Goal: Task Accomplishment & Management: Complete application form

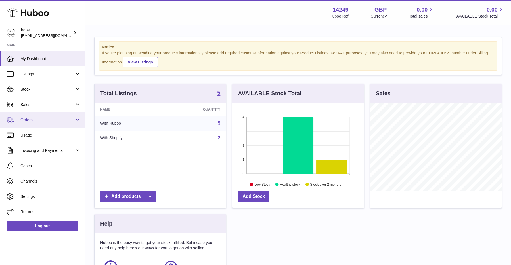
scroll to position [89, 131]
click at [37, 120] on span "Orders" at bounding box center [47, 120] width 54 height 5
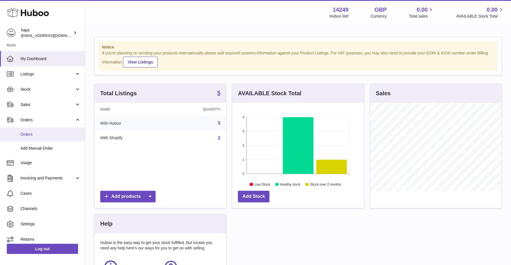
click at [33, 137] on span "Orders" at bounding box center [50, 134] width 60 height 5
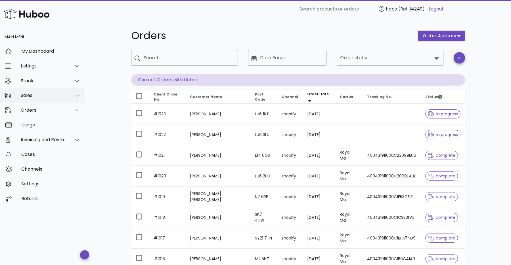
click at [31, 97] on div "Sales" at bounding box center [44, 95] width 46 height 5
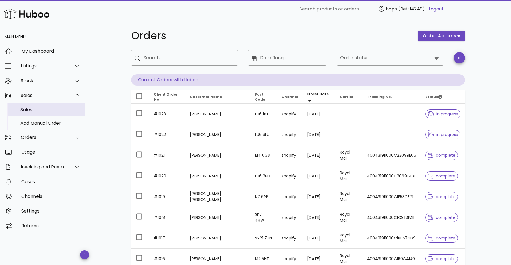
click at [28, 110] on div "Sales" at bounding box center [50, 109] width 60 height 5
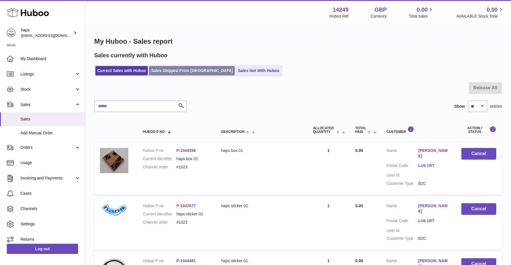
click at [167, 72] on link "Sales Shipped From Huboo" at bounding box center [192, 70] width 86 height 9
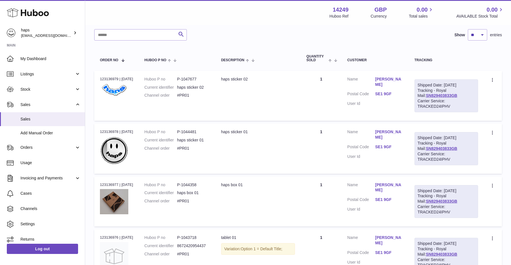
scroll to position [65, 0]
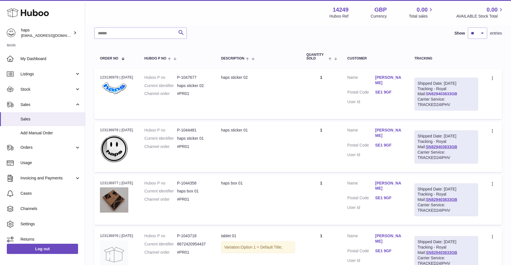
click at [445, 96] on link "SN829403833GB" at bounding box center [442, 94] width 32 height 5
click at [170, 101] on td "Huboo P no P-1047677 Current identifier haps sticker 02 Channel order #PR01" at bounding box center [177, 94] width 77 height 50
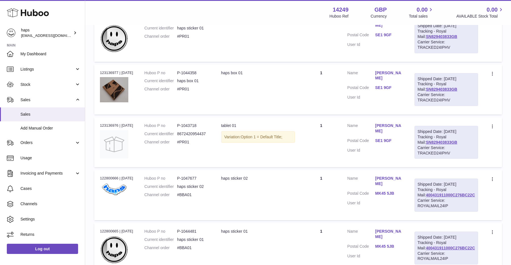
scroll to position [173, 0]
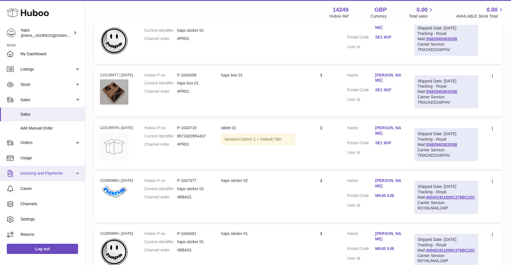
click at [50, 174] on span "Invoicing and Payments" at bounding box center [47, 173] width 54 height 5
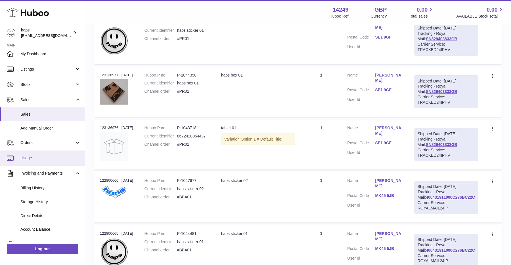
click at [32, 158] on span "Usage" at bounding box center [50, 158] width 60 height 5
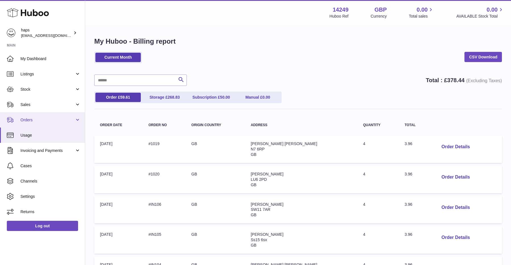
click at [40, 123] on link "Orders" at bounding box center [42, 119] width 85 height 15
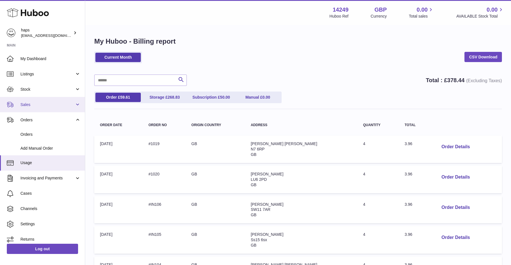
click at [34, 106] on span "Sales" at bounding box center [47, 104] width 54 height 5
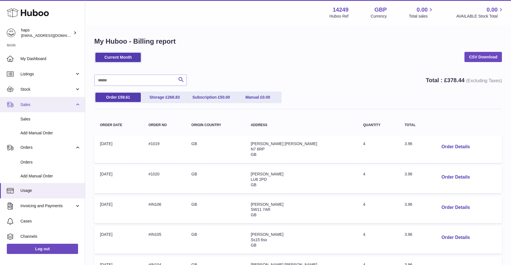
click at [34, 106] on span "Sales" at bounding box center [47, 104] width 54 height 5
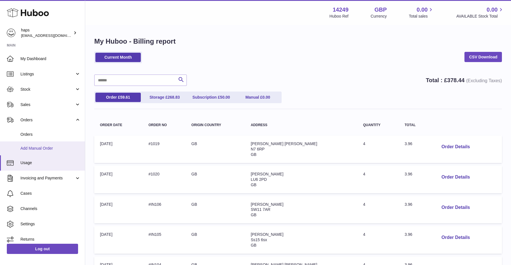
click at [34, 150] on span "Add Manual Order" at bounding box center [50, 148] width 60 height 5
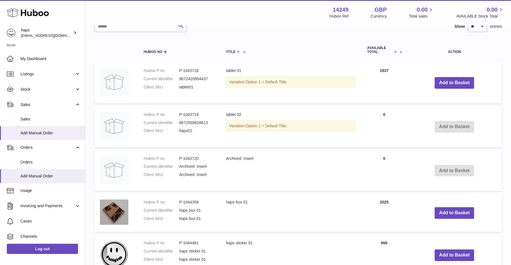
scroll to position [129, 0]
click at [450, 82] on button "Add to Basket" at bounding box center [455, 84] width 40 height 12
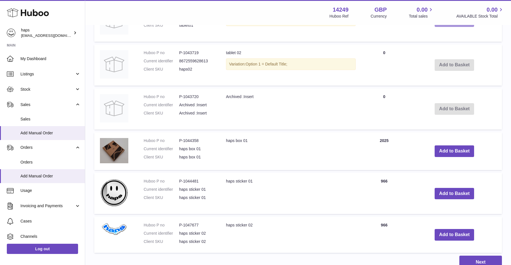
scroll to position [239, 0]
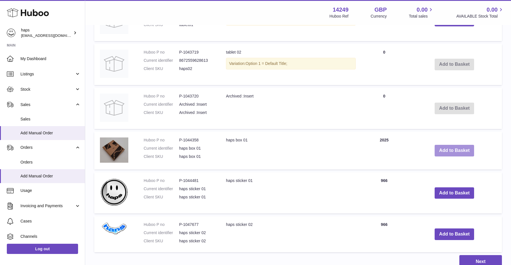
click at [445, 148] on button "Add to Basket" at bounding box center [455, 151] width 40 height 12
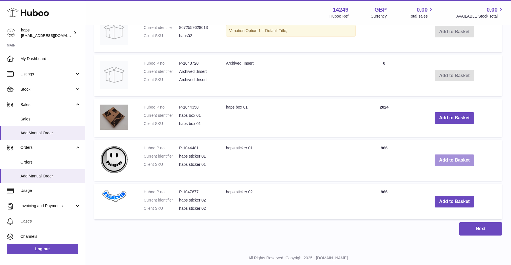
click at [456, 161] on button "Add to Basket" at bounding box center [455, 161] width 40 height 12
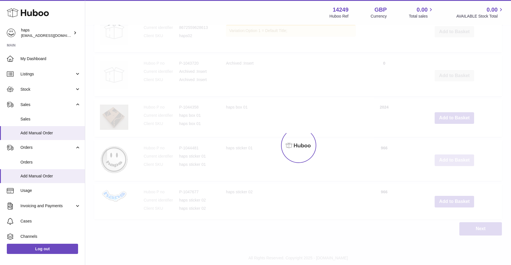
scroll to position [356, 0]
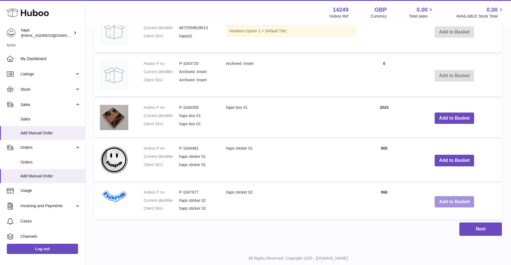
click at [448, 199] on button "Add to Basket" at bounding box center [455, 202] width 40 height 12
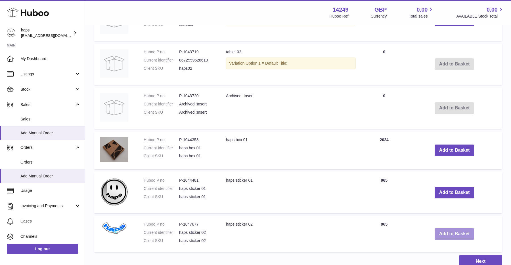
scroll to position [413, 0]
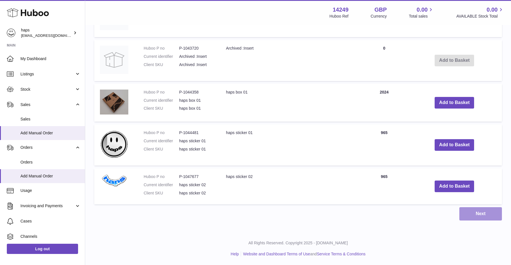
click at [485, 216] on button "Next" at bounding box center [480, 214] width 43 height 13
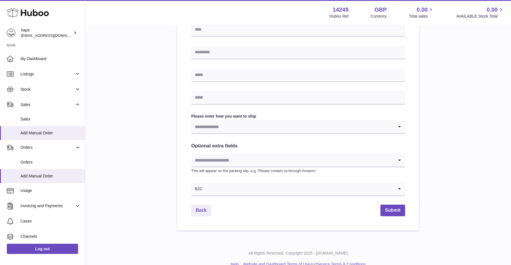
scroll to position [231, 0]
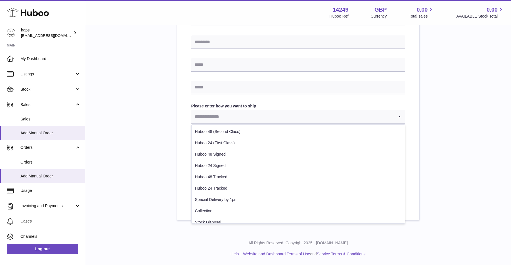
click at [219, 114] on input "Search for option" at bounding box center [292, 116] width 202 height 13
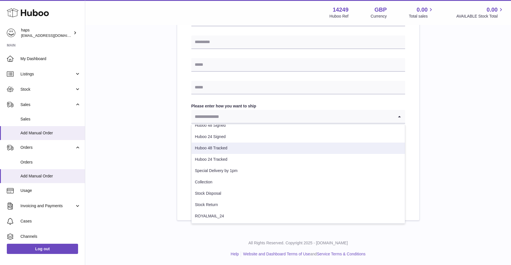
scroll to position [0, 0]
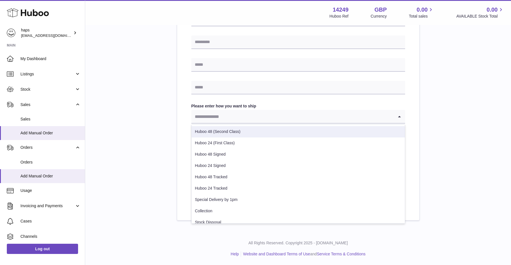
click at [149, 112] on div "Please enter where you want to ship the items UK Europe World Find Address Plea…" at bounding box center [298, 23] width 408 height 396
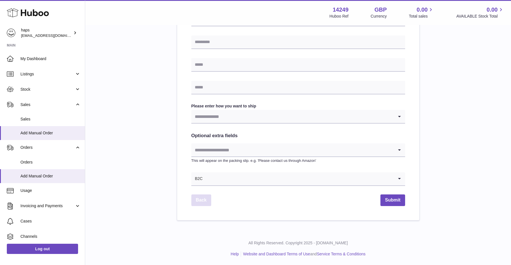
click at [204, 205] on link "Back" at bounding box center [201, 201] width 20 height 12
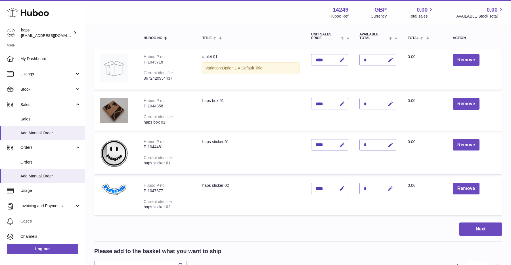
scroll to position [62, 0]
click at [476, 56] on button "Remove" at bounding box center [466, 61] width 27 height 12
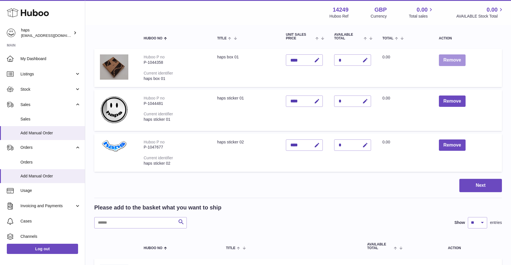
click at [456, 65] on button "Remove" at bounding box center [452, 61] width 27 height 12
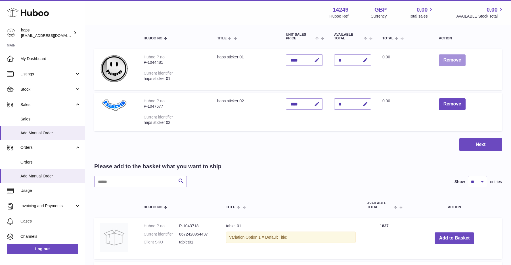
click at [454, 60] on button "Remove" at bounding box center [452, 61] width 27 height 12
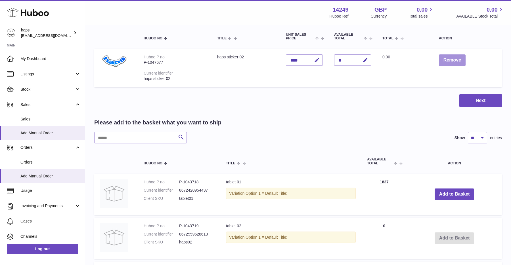
click at [452, 62] on button "Remove" at bounding box center [452, 61] width 27 height 12
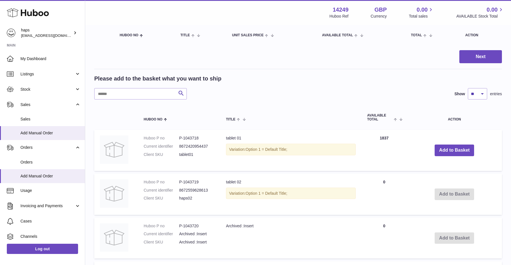
scroll to position [0, 0]
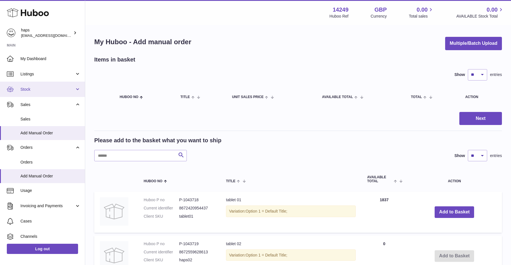
click at [44, 86] on link "Stock" at bounding box center [42, 89] width 85 height 15
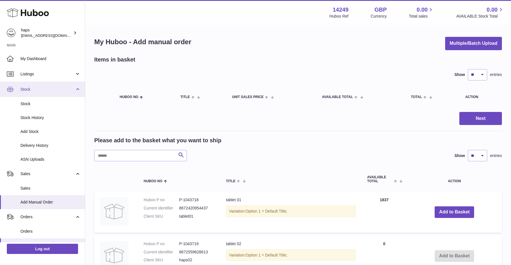
click at [44, 86] on link "Stock" at bounding box center [42, 89] width 85 height 15
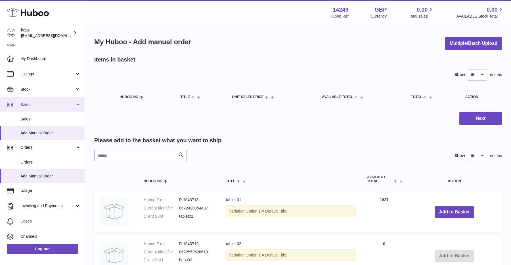
click at [31, 104] on span "Sales" at bounding box center [47, 104] width 54 height 5
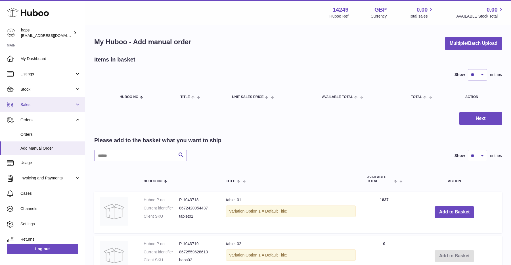
click at [31, 104] on span "Sales" at bounding box center [47, 104] width 54 height 5
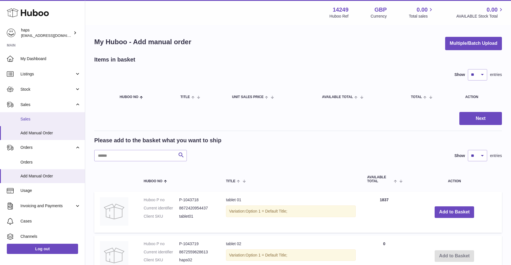
click at [28, 116] on link "Sales" at bounding box center [42, 119] width 85 height 14
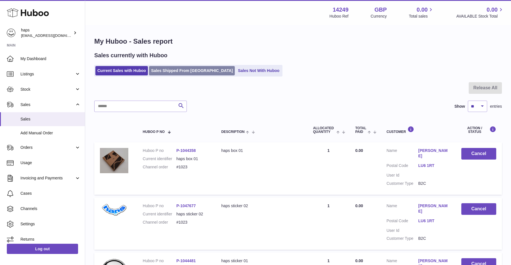
click at [157, 69] on link "Sales Shipped From [GEOGRAPHIC_DATA]" at bounding box center [192, 70] width 86 height 9
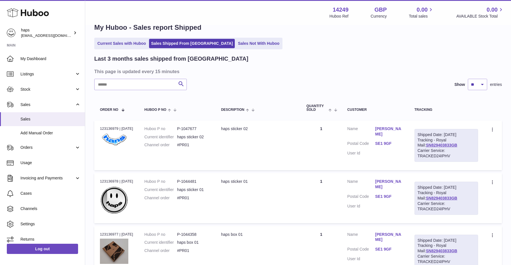
scroll to position [14, 0]
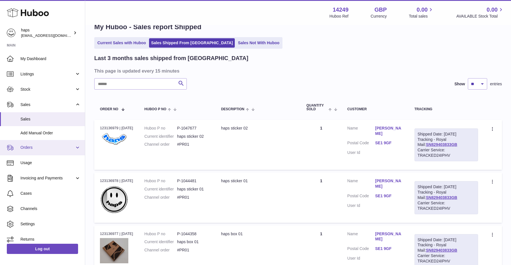
click at [41, 148] on span "Orders" at bounding box center [47, 147] width 54 height 5
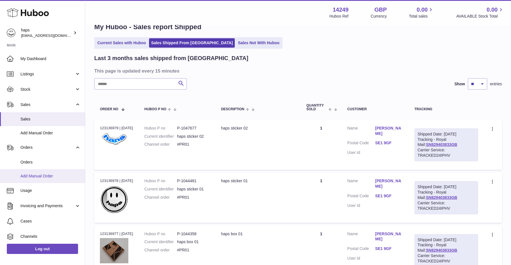
click at [38, 179] on link "Add Manual Order" at bounding box center [42, 177] width 85 height 14
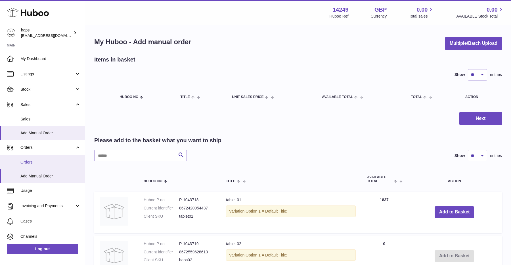
click at [30, 162] on span "Orders" at bounding box center [50, 162] width 60 height 5
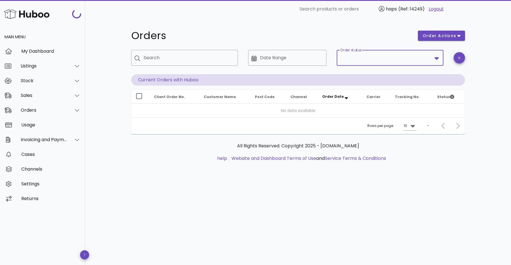
click at [362, 58] on input "Order status" at bounding box center [386, 57] width 92 height 9
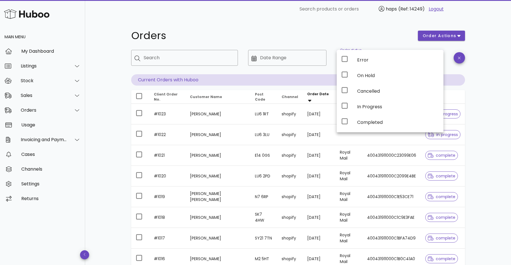
click at [332, 41] on h1 "Orders" at bounding box center [271, 36] width 280 height 10
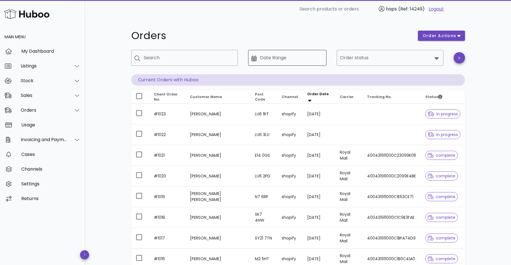
click at [251, 60] on div "​ Date Range" at bounding box center [287, 58] width 78 height 16
click at [261, 59] on input "Date Range" at bounding box center [291, 57] width 63 height 9
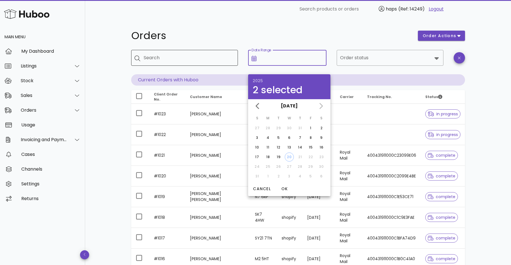
click at [183, 55] on input "Search" at bounding box center [189, 57] width 90 height 9
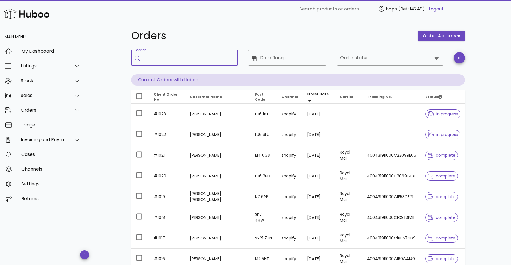
click at [174, 57] on input "Search" at bounding box center [189, 57] width 90 height 9
click at [43, 111] on div "Orders" at bounding box center [44, 110] width 46 height 5
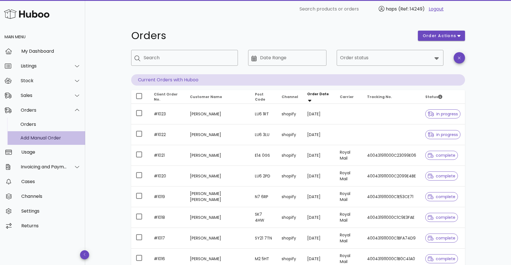
click at [36, 137] on div "Add Manual Order" at bounding box center [50, 137] width 60 height 5
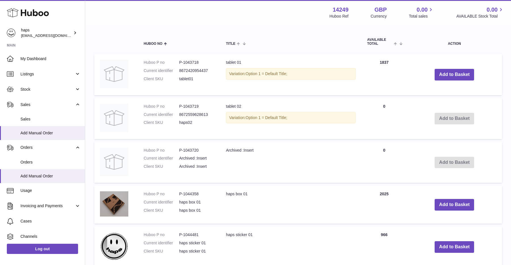
scroll to position [137, 0]
click at [447, 73] on button "Add to Basket" at bounding box center [455, 76] width 40 height 12
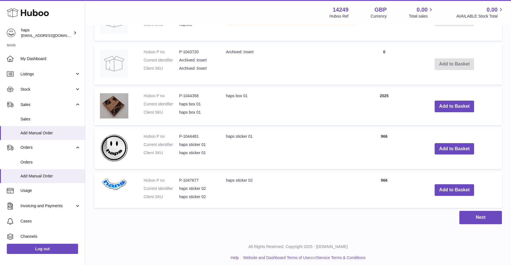
scroll to position [287, 0]
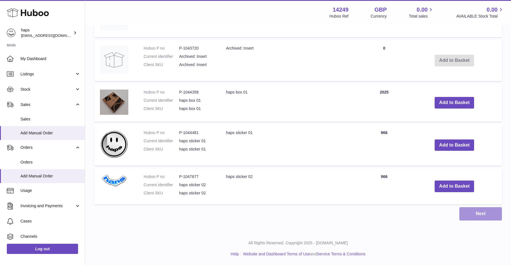
click at [484, 216] on button "Next" at bounding box center [480, 214] width 43 height 13
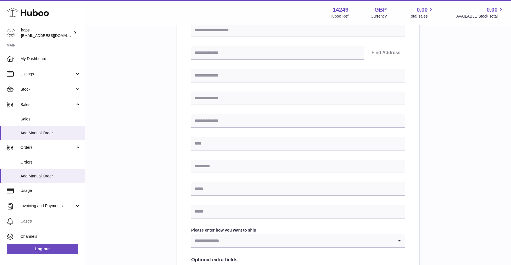
scroll to position [231, 0]
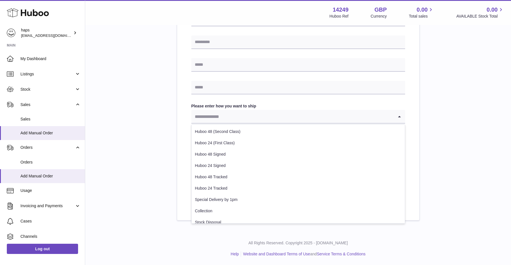
click at [223, 114] on input "Search for option" at bounding box center [292, 116] width 202 height 13
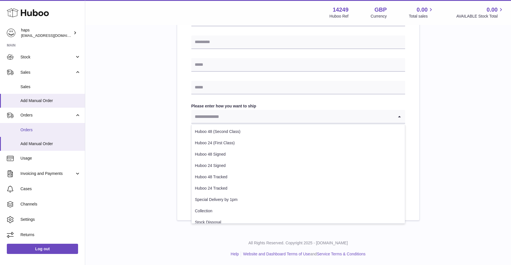
scroll to position [0, 0]
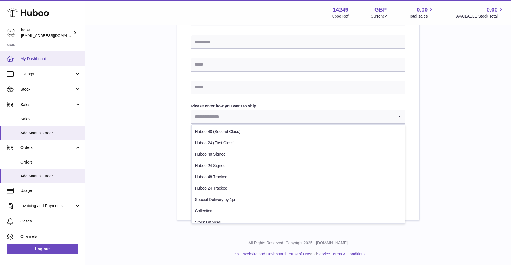
click at [37, 58] on span "My Dashboard" at bounding box center [50, 58] width 60 height 5
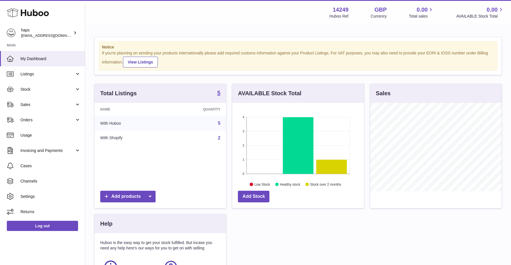
scroll to position [91, 0]
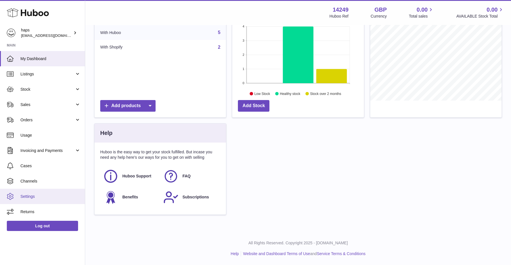
click at [21, 200] on link "Settings" at bounding box center [42, 196] width 85 height 15
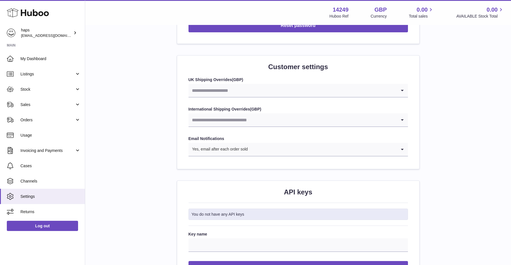
scroll to position [526, 0]
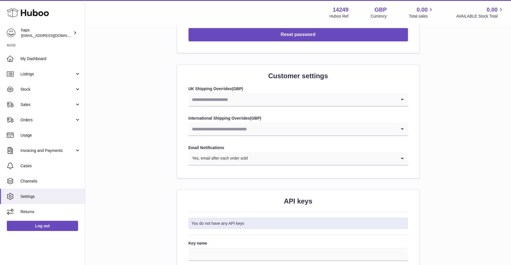
click at [237, 160] on div "Yes, email after each order sold" at bounding box center [293, 158] width 208 height 13
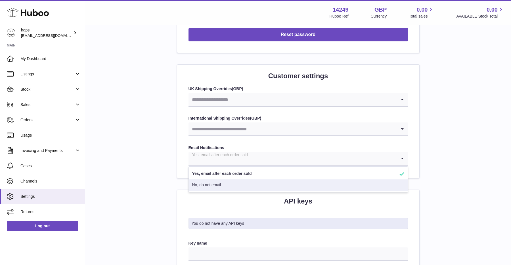
click at [219, 185] on li "No, do not email" at bounding box center [298, 185] width 219 height 11
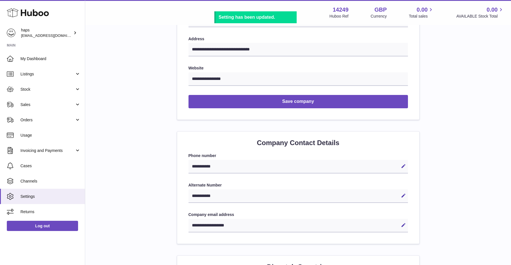
scroll to position [0, 0]
